Goal: Check status: Check status

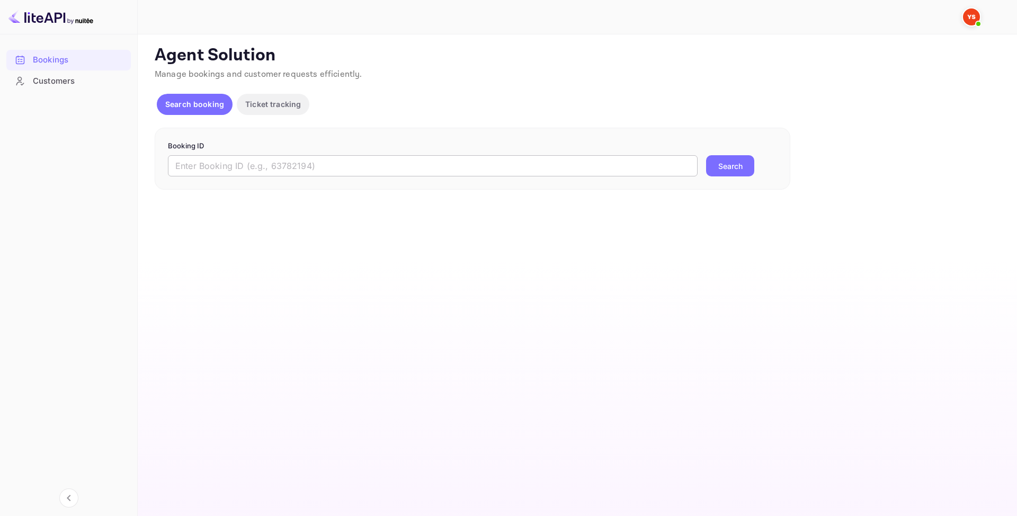
click at [394, 170] on input "text" at bounding box center [432, 165] width 529 height 21
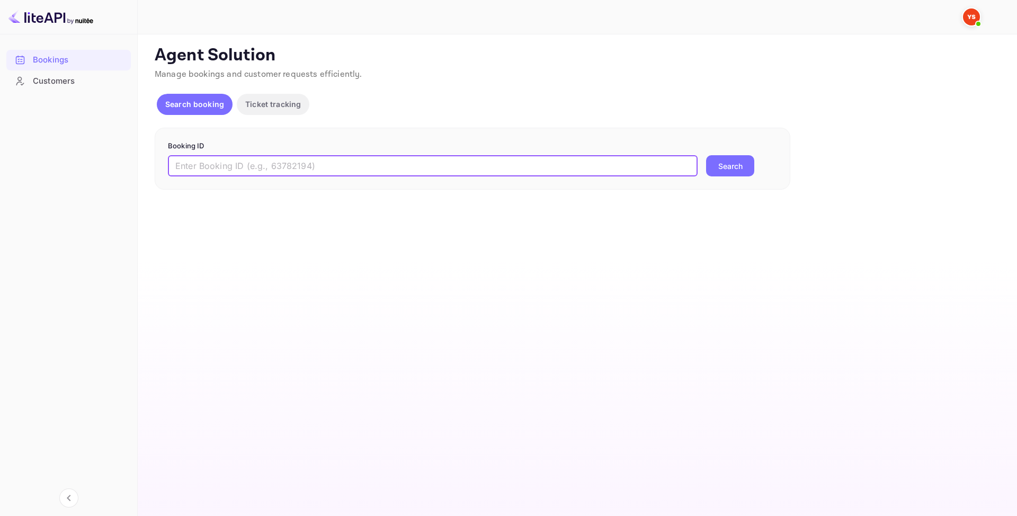
paste input "9863956"
type input "9863956"
click at [723, 166] on button "Search" at bounding box center [730, 165] width 48 height 21
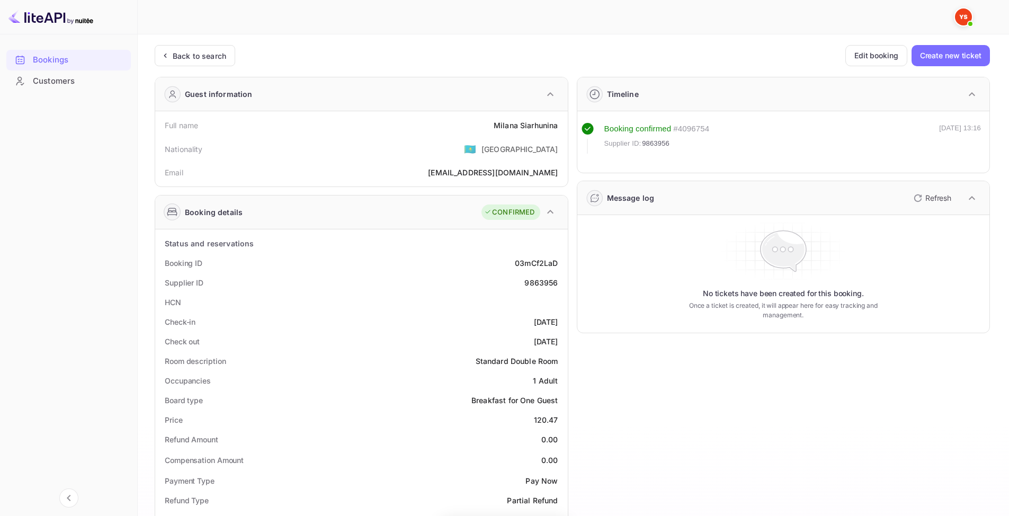
click at [531, 125] on div "[PERSON_NAME]" at bounding box center [525, 125] width 65 height 11
click at [507, 134] on div "Full name [PERSON_NAME]" at bounding box center [361, 125] width 404 height 20
click at [507, 128] on div "[PERSON_NAME]" at bounding box center [525, 125] width 65 height 11
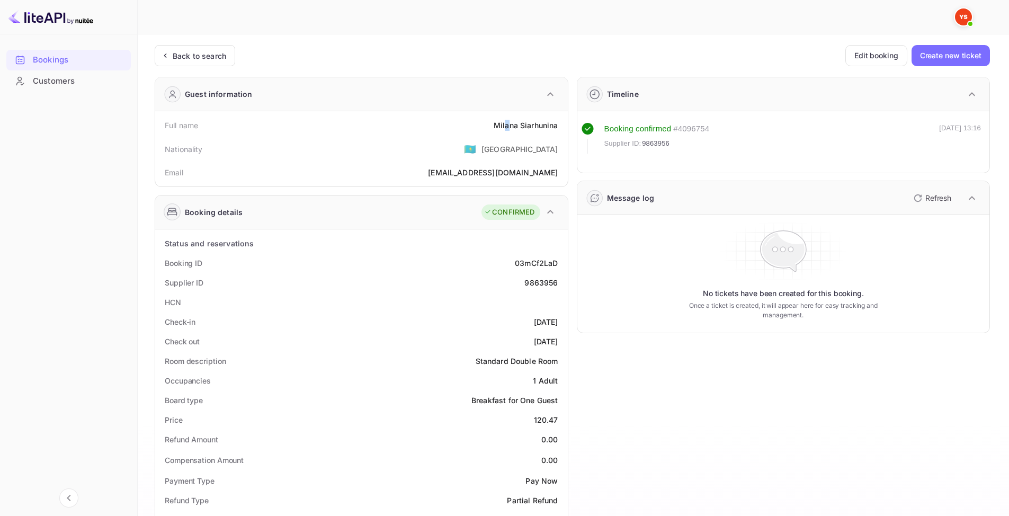
click at [509, 126] on div "[PERSON_NAME]" at bounding box center [525, 125] width 65 height 11
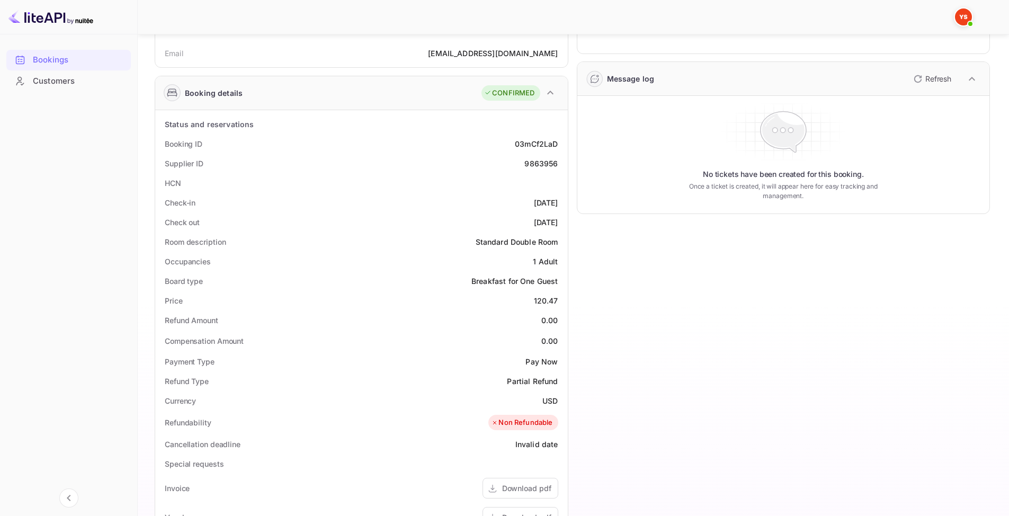
scroll to position [159, 0]
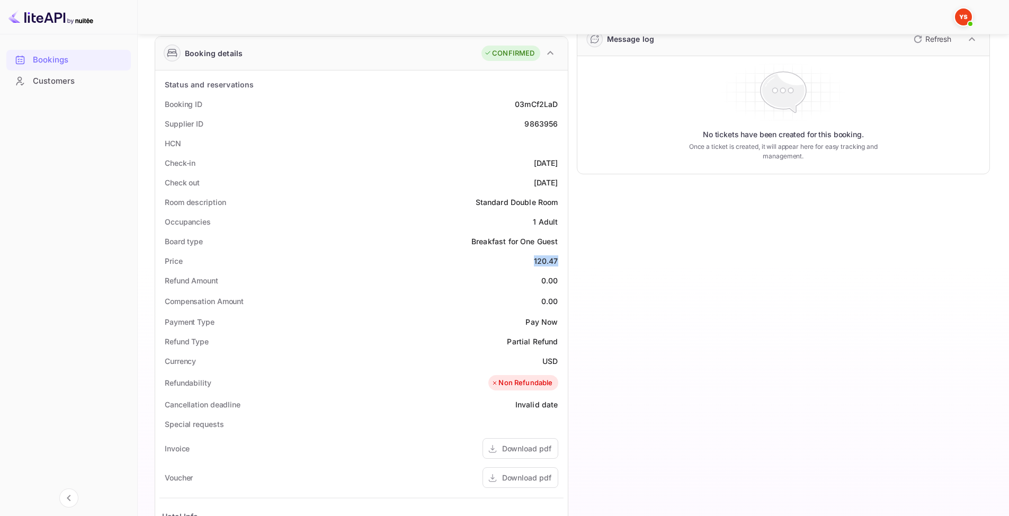
drag, startPoint x: 524, startPoint y: 259, endPoint x: 560, endPoint y: 264, distance: 36.4
click at [560, 264] on div "Price 120.47" at bounding box center [361, 261] width 404 height 20
copy div "120.47"
